Goal: Information Seeking & Learning: Learn about a topic

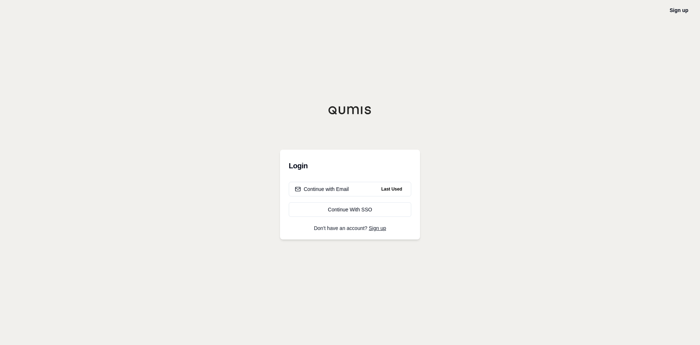
click at [375, 231] on div "Login Continue with Email Last Used Continue With SSO Don't have an account? Si…" at bounding box center [350, 195] width 140 height 90
click at [374, 228] on link "Sign up" at bounding box center [377, 228] width 17 height 6
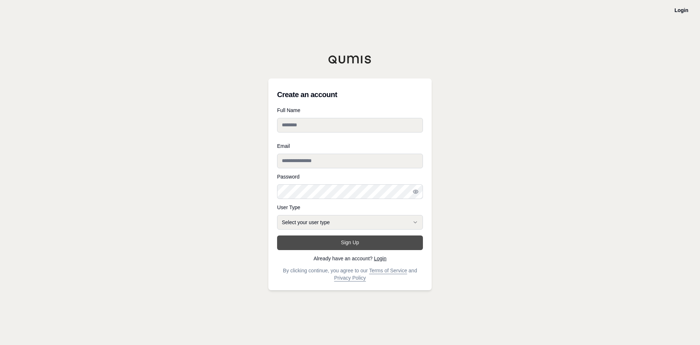
click at [358, 243] on button "Sign Up" at bounding box center [350, 242] width 146 height 15
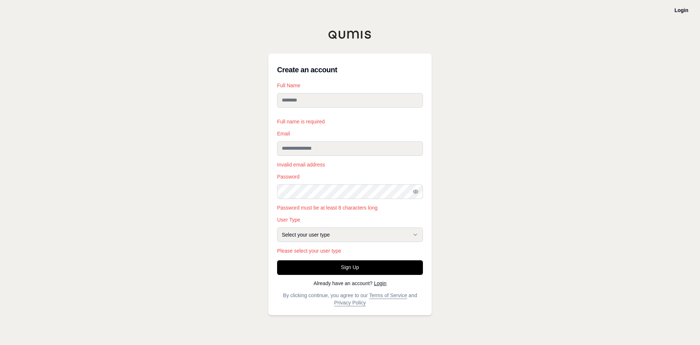
click at [379, 286] on div "**********" at bounding box center [349, 184] width 163 height 261
click at [378, 284] on link "Login" at bounding box center [380, 283] width 12 height 6
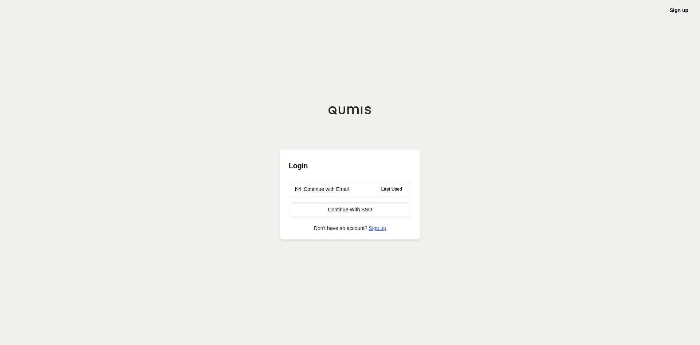
click at [372, 230] on link "Sign up" at bounding box center [377, 228] width 17 height 6
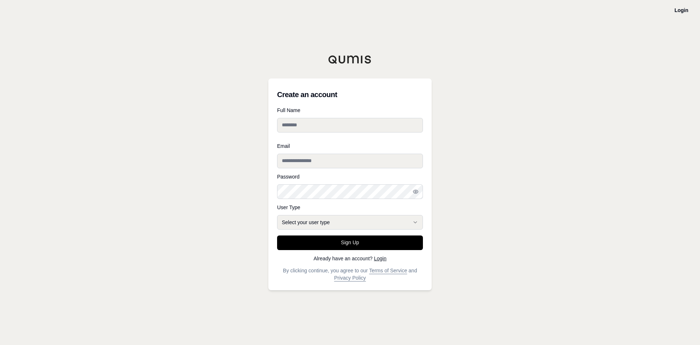
click at [277, 137] on div at bounding box center [277, 137] width 0 height 0
click at [340, 157] on input "Email" at bounding box center [350, 155] width 146 height 15
paste input "**********"
type input "**********"
click at [380, 260] on link "Login" at bounding box center [380, 258] width 12 height 6
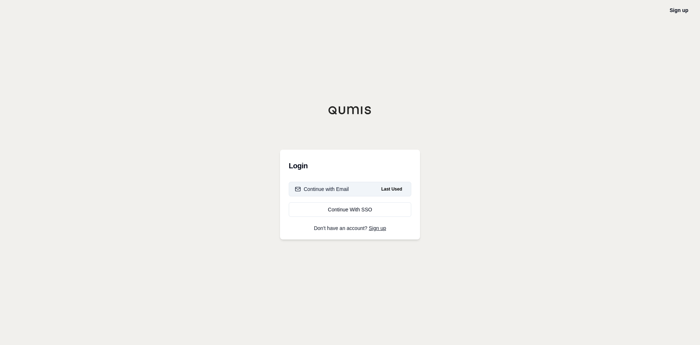
click at [333, 191] on div "Continue with Email" at bounding box center [322, 188] width 54 height 7
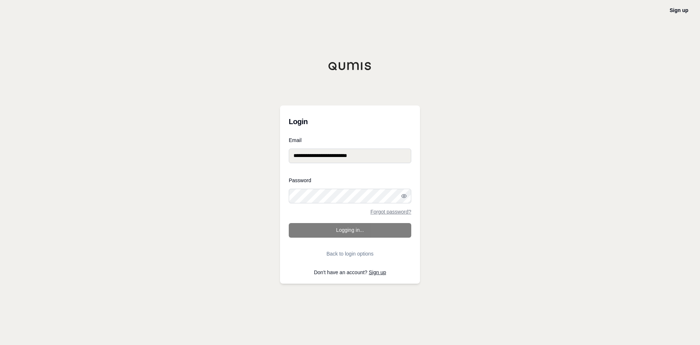
click at [360, 230] on form "**********" at bounding box center [350, 198] width 123 height 123
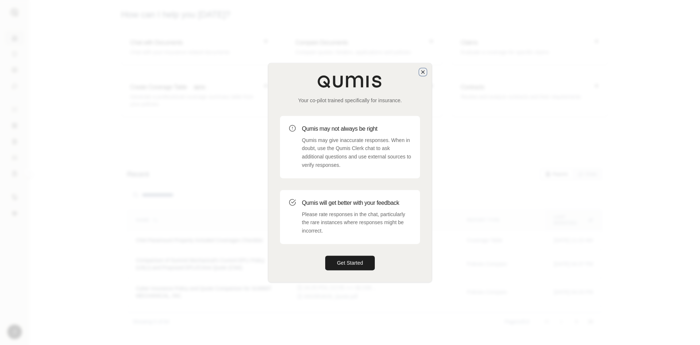
click at [422, 73] on icon "button" at bounding box center [423, 71] width 3 height 3
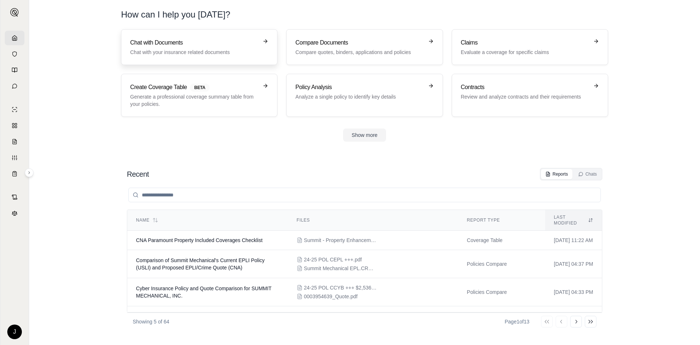
click at [229, 55] on p "Chat with your insurance related documents" at bounding box center [194, 51] width 128 height 7
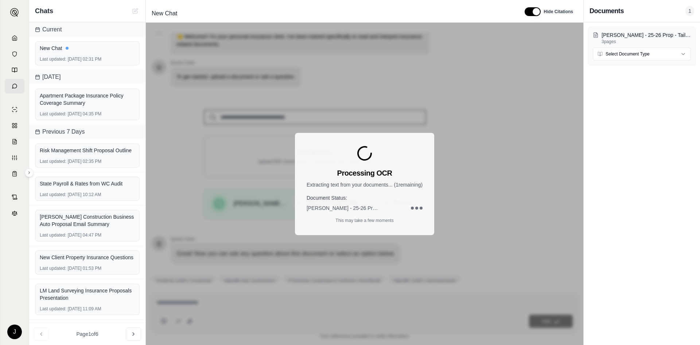
scroll to position [49, 0]
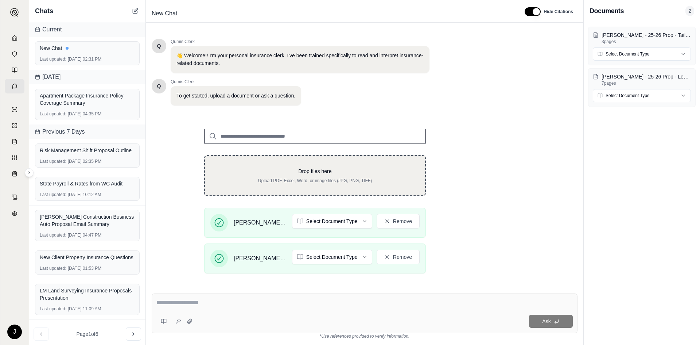
click at [327, 176] on div "Drop files here Upload PDF, Excel, Word, or image files (JPG, PNG, TIFF)" at bounding box center [315, 175] width 197 height 16
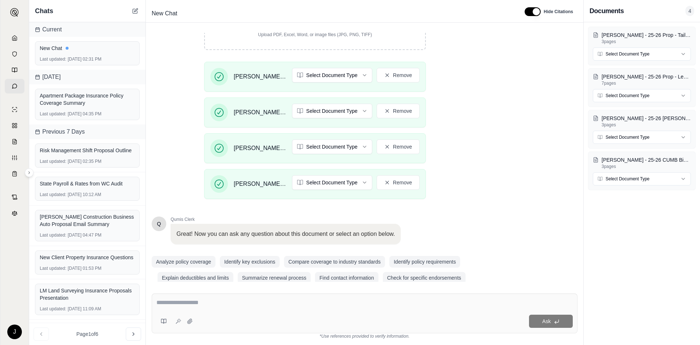
scroll to position [156, 0]
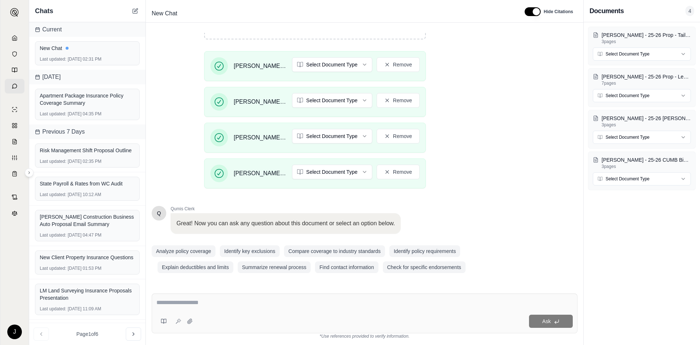
click at [214, 301] on textarea at bounding box center [364, 302] width 416 height 9
click at [232, 297] on div "**********" at bounding box center [365, 313] width 426 height 40
click at [222, 299] on textarea "**********" at bounding box center [364, 302] width 416 height 9
drag, startPoint x: 231, startPoint y: 303, endPoint x: 175, endPoint y: 301, distance: 56.2
click at [175, 301] on textarea "**********" at bounding box center [364, 302] width 416 height 9
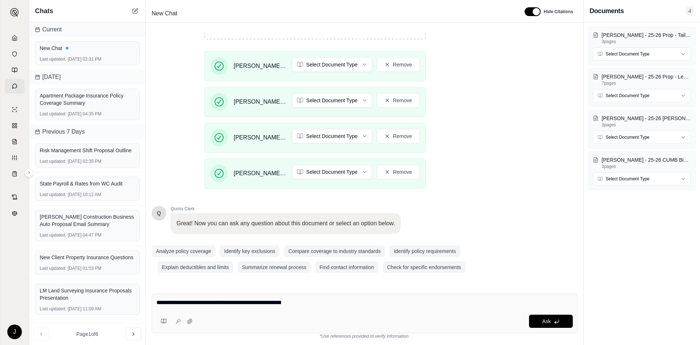
click at [306, 298] on div "**********" at bounding box center [365, 313] width 426 height 40
paste textarea "**********"
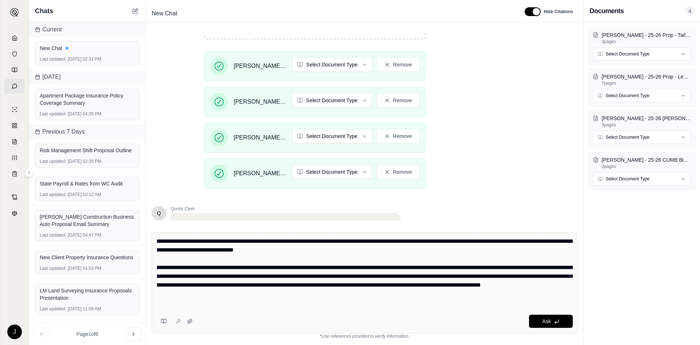
click at [298, 242] on textarea "**********" at bounding box center [364, 272] width 416 height 70
click at [306, 296] on textarea "**********" at bounding box center [364, 272] width 416 height 70
type textarea "**********"
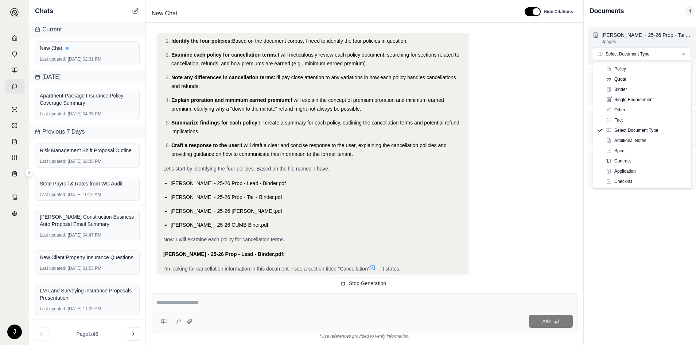
click at [642, 49] on html "J Chats Current New Chat Last updated: [DATE] 02:31 PM [DATE] Apartment Package…" at bounding box center [350, 172] width 700 height 345
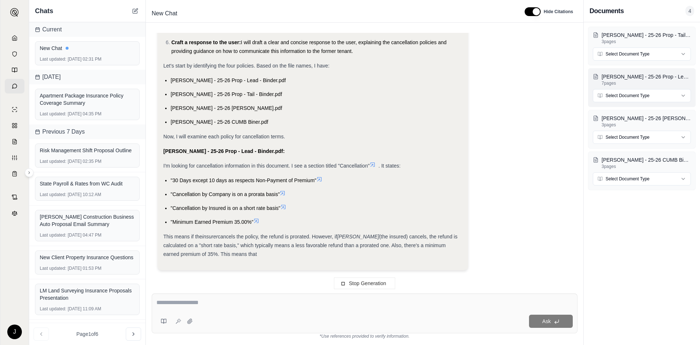
click at [630, 92] on html "J Chats Current New Chat Last updated: [DATE] 02:31 PM [DATE] Apartment Package…" at bounding box center [350, 172] width 700 height 345
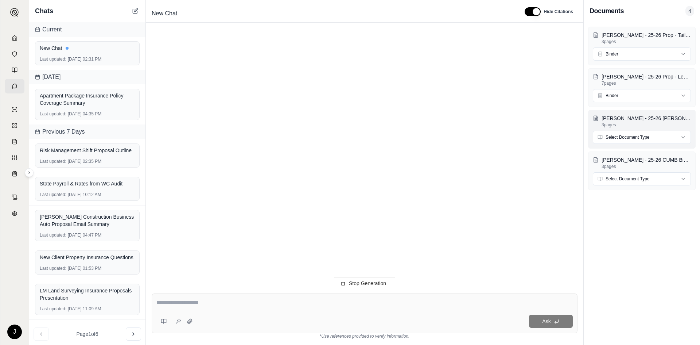
scroll to position [0, 0]
click at [630, 137] on html "J Chats Current New Chat Last updated: [DATE] 02:31 PM [DATE] Apartment Package…" at bounding box center [350, 172] width 700 height 345
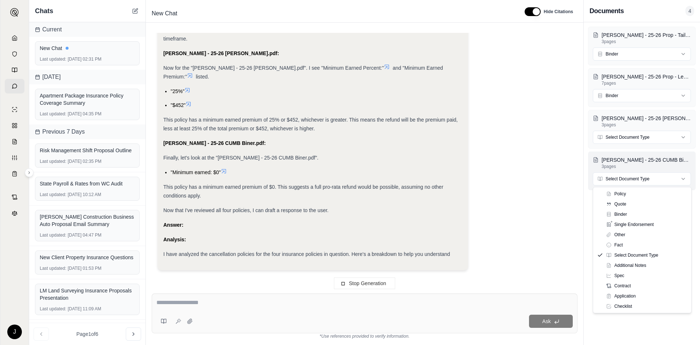
click at [626, 180] on html "J Chats Current New Chat Last updated: [DATE] 02:31 PM [DATE] Apartment Package…" at bounding box center [350, 172] width 700 height 345
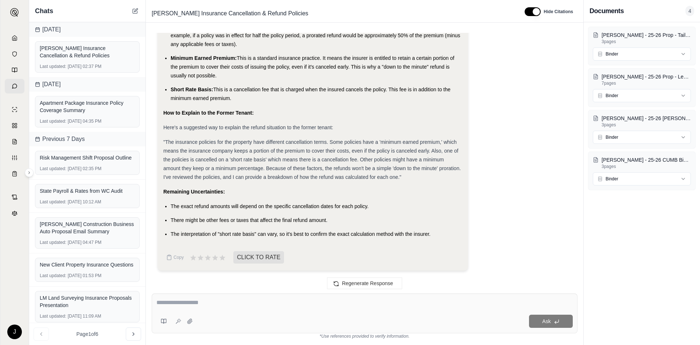
scroll to position [1077, 0]
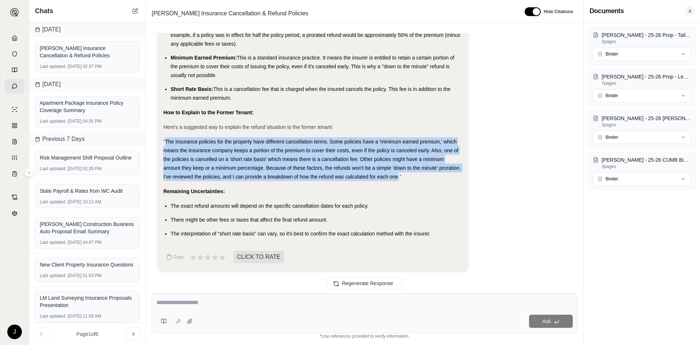
drag, startPoint x: 165, startPoint y: 140, endPoint x: 397, endPoint y: 178, distance: 234.9
click at [397, 178] on span ""The insurance policies for the property have different cancellation terms. Som…" at bounding box center [312, 159] width 298 height 41
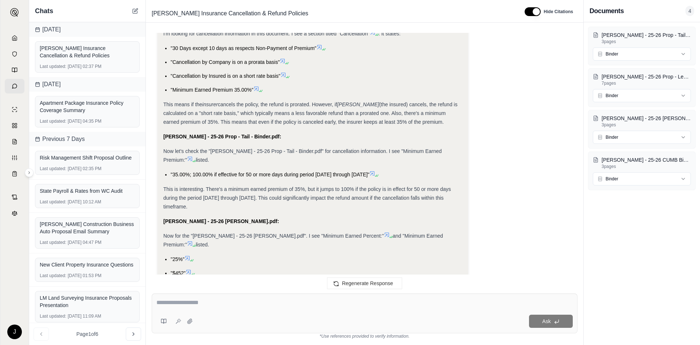
scroll to position [421, 0]
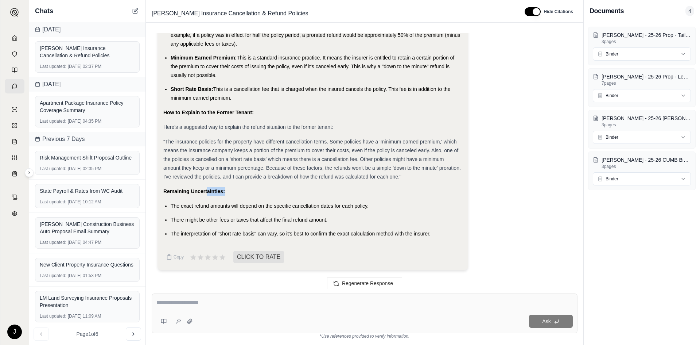
drag, startPoint x: 206, startPoint y: 187, endPoint x: 225, endPoint y: 190, distance: 19.2
click at [225, 190] on div "Remaining Uncertainties:" at bounding box center [312, 191] width 299 height 9
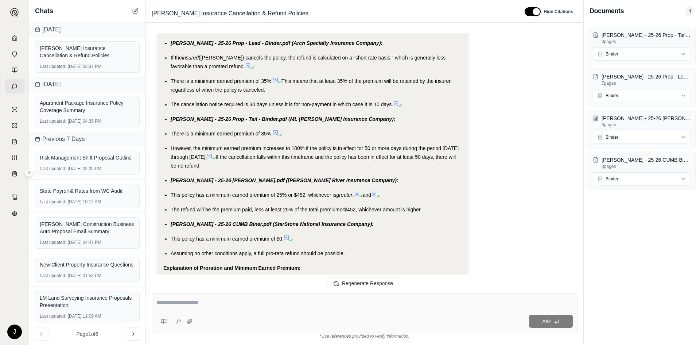
scroll to position [749, 0]
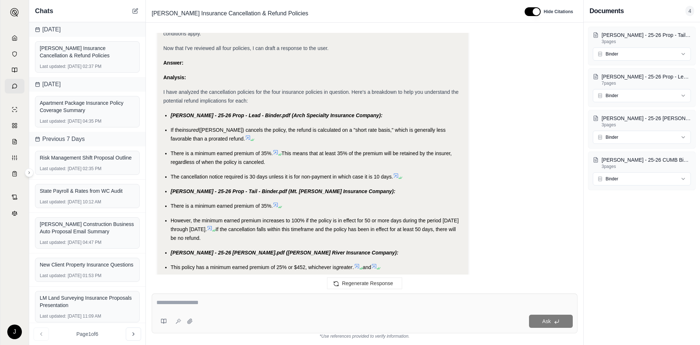
click at [310, 204] on div "There is a minimum earned premium of 35%." at bounding box center [317, 205] width 292 height 9
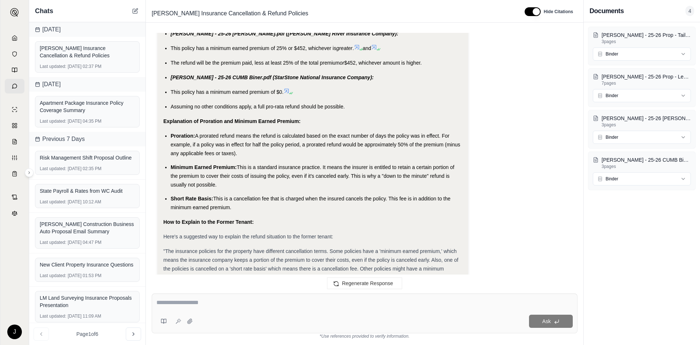
scroll to position [1077, 0]
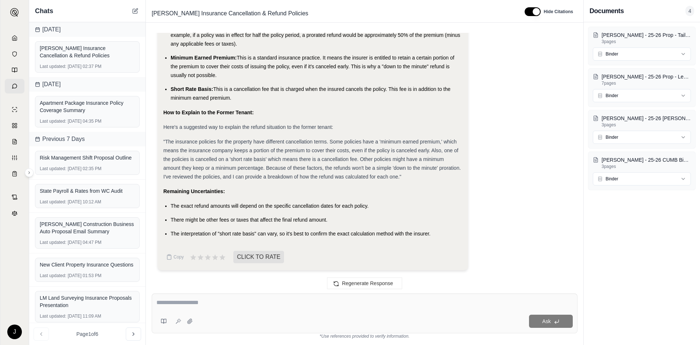
click at [176, 303] on textarea at bounding box center [364, 302] width 416 height 9
click at [213, 306] on textarea "**********" at bounding box center [364, 302] width 416 height 9
type textarea "**********"
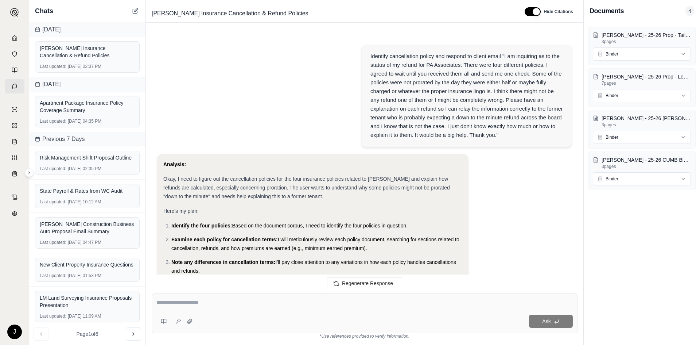
scroll to position [1854, 0]
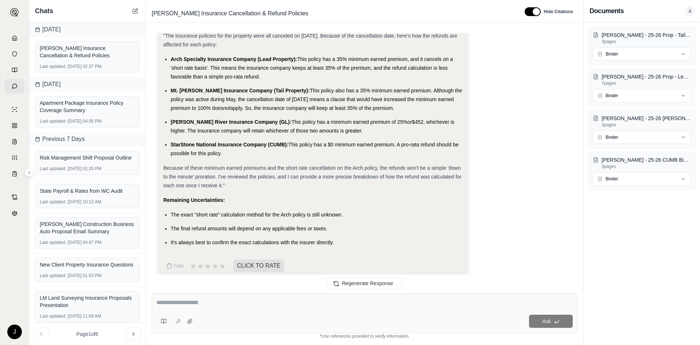
drag, startPoint x: 286, startPoint y: 81, endPoint x: 405, endPoint y: 100, distance: 120.7
click at [405, 100] on li "Mt. [PERSON_NAME] Insurance Company (Tail Property): This policy also has a 35%…" at bounding box center [317, 99] width 292 height 26
click at [368, 86] on li "Mt. [PERSON_NAME] Insurance Company (Tail Property): This policy also has a 35%…" at bounding box center [317, 99] width 292 height 26
drag, startPoint x: 287, startPoint y: 82, endPoint x: 407, endPoint y: 82, distance: 120.3
click at [407, 88] on span "This policy also has a 35% minimum earned premium. Although the policy was acti…" at bounding box center [317, 99] width 292 height 23
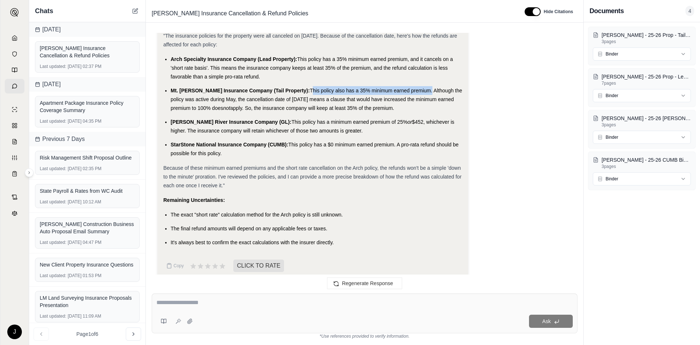
copy span "This policy also has a 35% minimum earned premium"
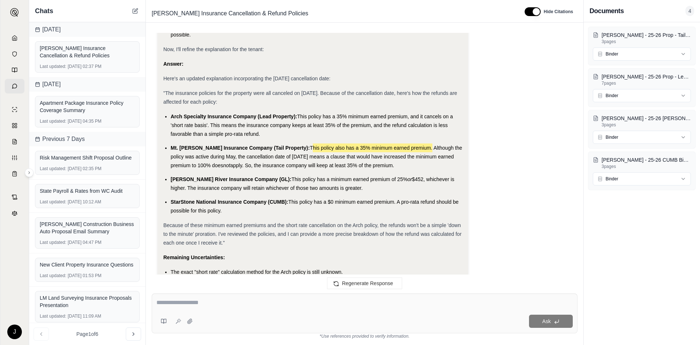
scroll to position [1781, 0]
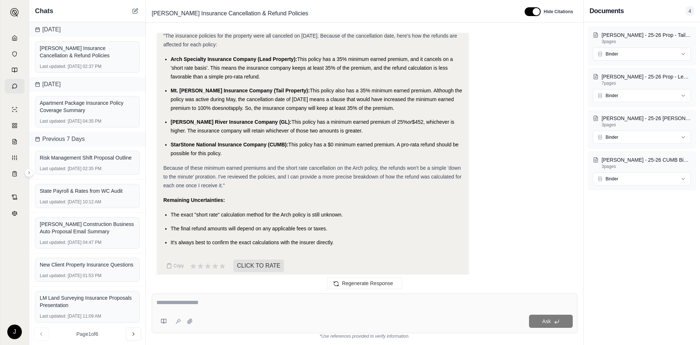
drag, startPoint x: 396, startPoint y: 173, endPoint x: 308, endPoint y: 170, distance: 88.3
click at [308, 170] on div "Because of these minimum earned premiums and the short rate cancellation on the…" at bounding box center [312, 176] width 299 height 26
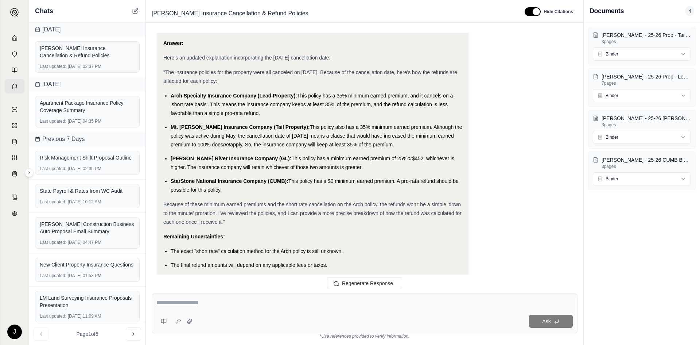
scroll to position [1854, 0]
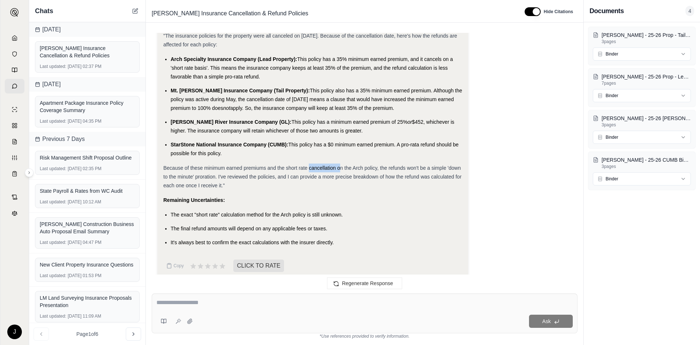
drag, startPoint x: 340, startPoint y: 158, endPoint x: 307, endPoint y: 154, distance: 33.2
click at [337, 166] on span "Because of these minimum earned premiums and the short rate cancellation on the…" at bounding box center [312, 176] width 298 height 23
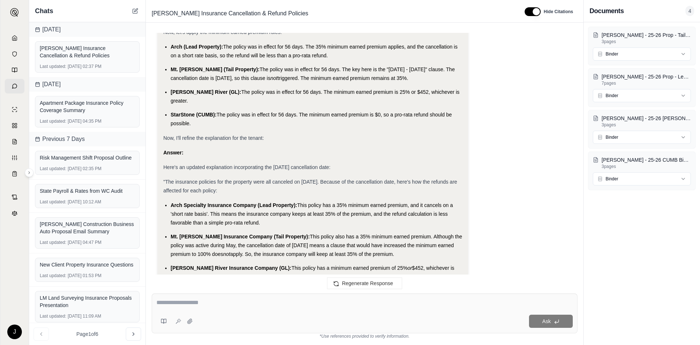
scroll to position [1781, 0]
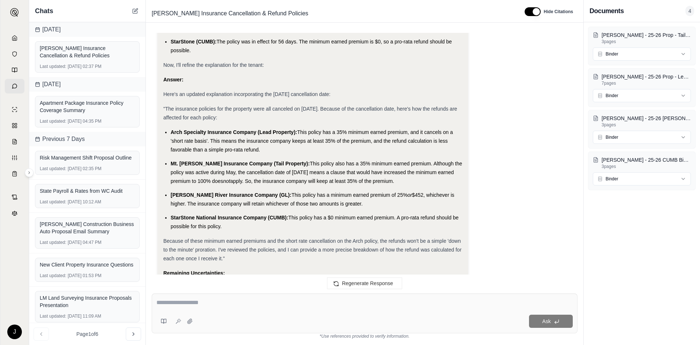
click at [291, 192] on span "This policy has a minimum earned premium of 25%" at bounding box center [349, 195] width 116 height 6
drag, startPoint x: 266, startPoint y: 186, endPoint x: 336, endPoint y: 196, distance: 70.6
click at [336, 196] on li "[PERSON_NAME] River Insurance Company (GL): This policy has a minimum earned pr…" at bounding box center [317, 199] width 292 height 18
copy li "This policy has a minimum earned premium of 25% or $452, whichever is higher. T…"
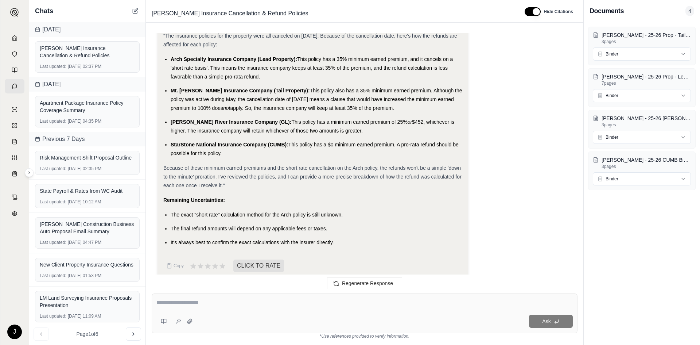
click at [312, 140] on li "StarStone National Insurance Company (CUMB): This policy has a $0 minimum earne…" at bounding box center [317, 149] width 292 height 18
drag, startPoint x: 291, startPoint y: 136, endPoint x: 297, endPoint y: 143, distance: 9.6
click at [297, 143] on li "StarStone National Insurance Company (CUMB): This policy has a $0 minimum earne…" at bounding box center [317, 149] width 292 height 18
copy span "This policy has a $0 minimum earned premium. A pro-rata refund should be possib…"
drag, startPoint x: 167, startPoint y: 166, endPoint x: 357, endPoint y: 168, distance: 190.4
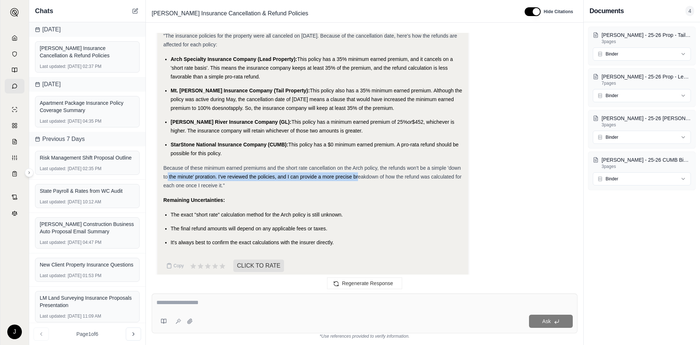
click at [357, 170] on span "Because of these minimum earned premiums and the short rate cancellation on the…" at bounding box center [312, 176] width 298 height 23
click at [354, 163] on div "Because of these minimum earned premiums and the short rate cancellation on the…" at bounding box center [312, 176] width 299 height 26
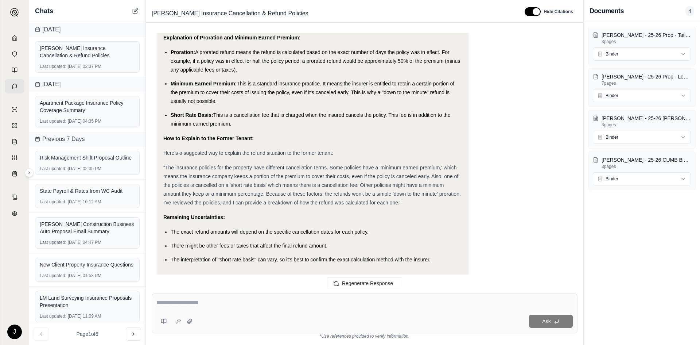
scroll to position [1052, 0]
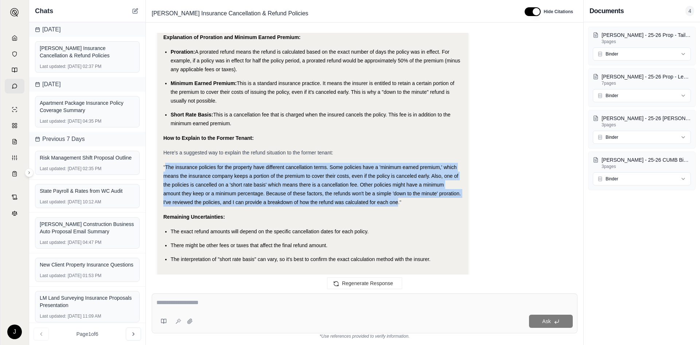
drag, startPoint x: 166, startPoint y: 166, endPoint x: 398, endPoint y: 202, distance: 234.6
click at [398, 202] on span ""The insurance policies for the property have different cancellation terms. Som…" at bounding box center [312, 184] width 298 height 41
copy span "The insurance policies for the property have different cancellation terms. Some…"
